Goal: Information Seeking & Learning: Learn about a topic

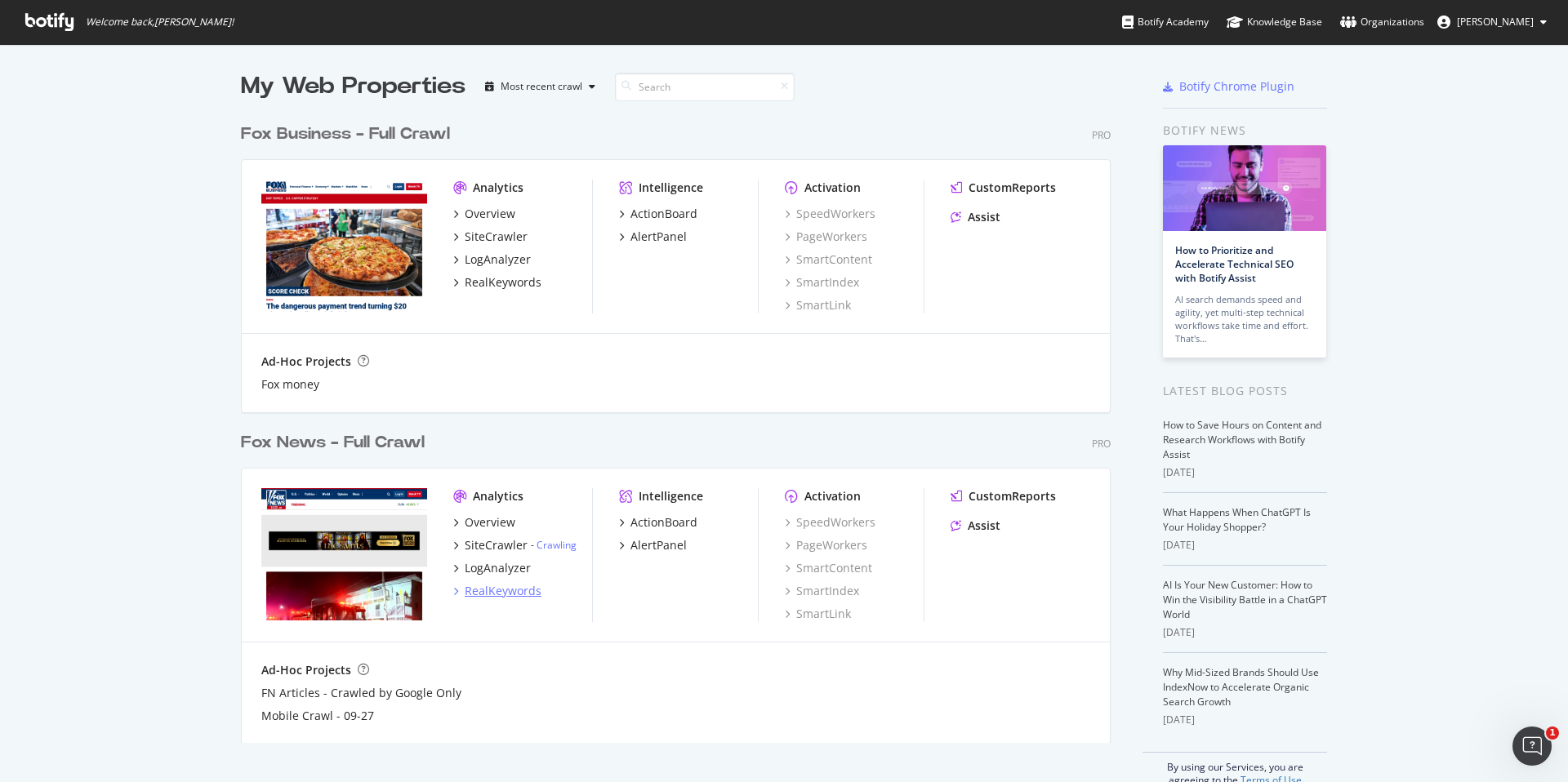
click at [502, 587] on div "RealKeywords" at bounding box center [503, 590] width 77 height 16
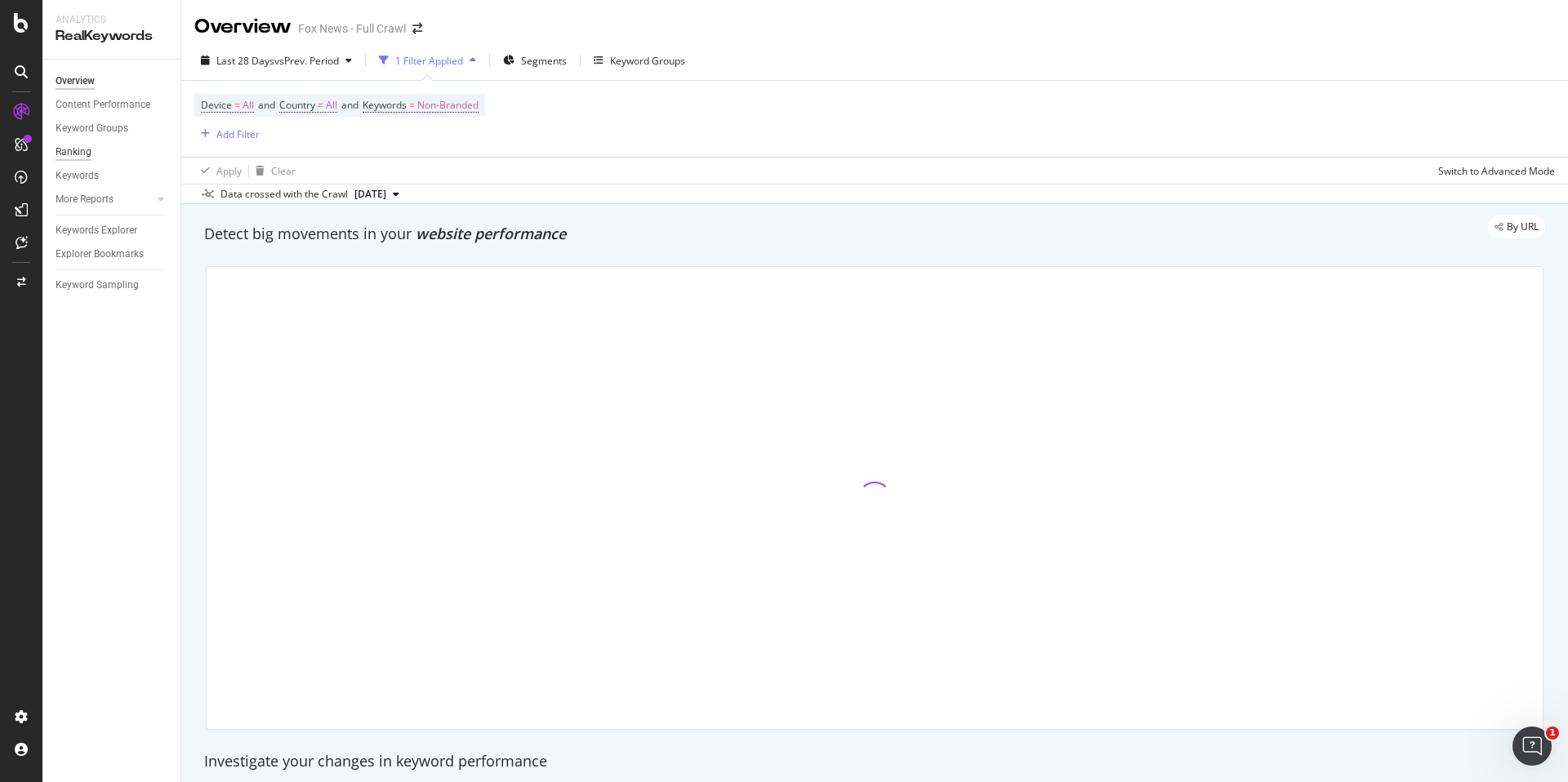
click at [81, 147] on div "Ranking" at bounding box center [74, 152] width 36 height 17
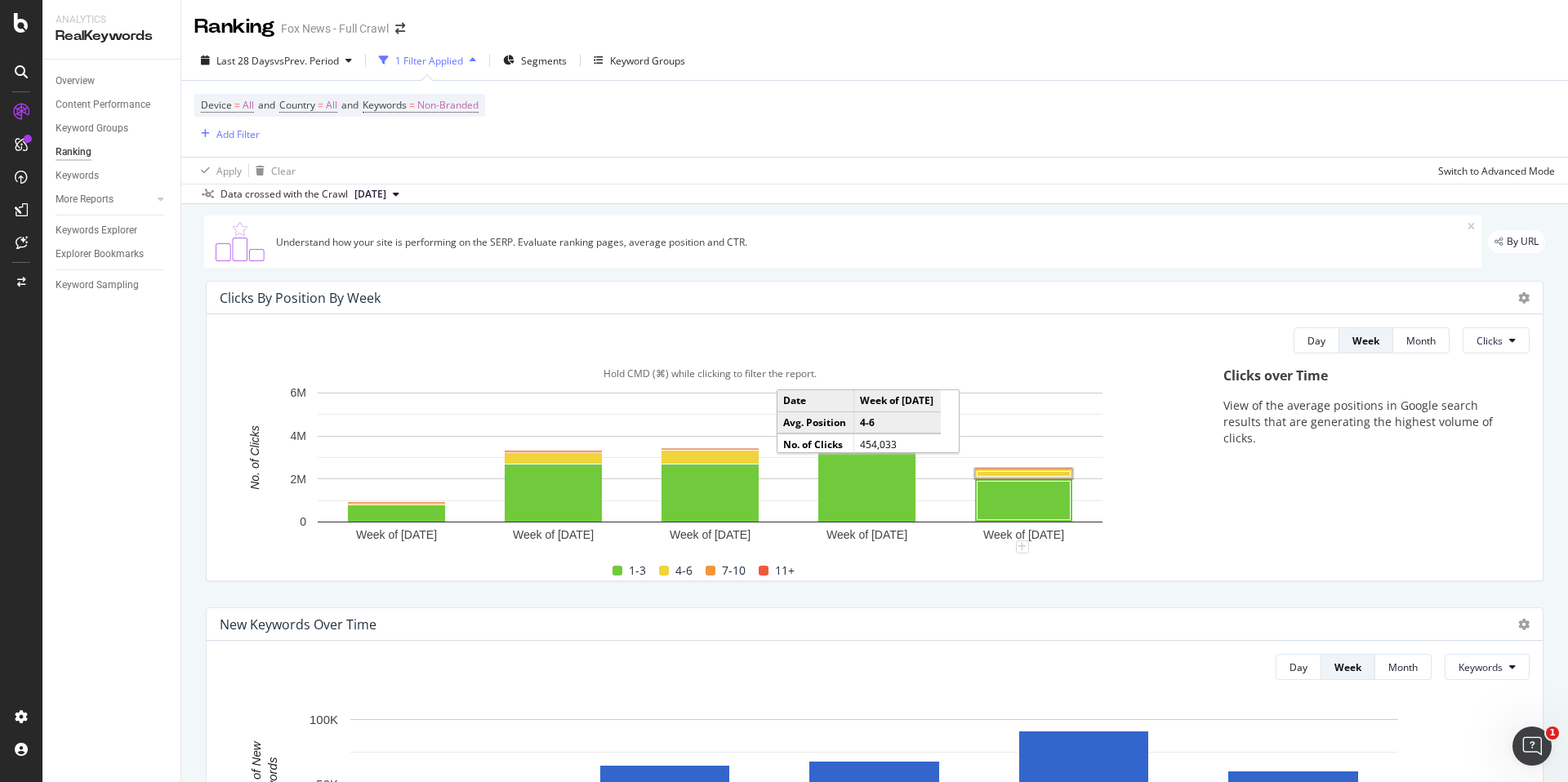
click at [1000, 474] on rect "A chart." at bounding box center [1023, 474] width 93 height 5
